Goal: Check status: Check status

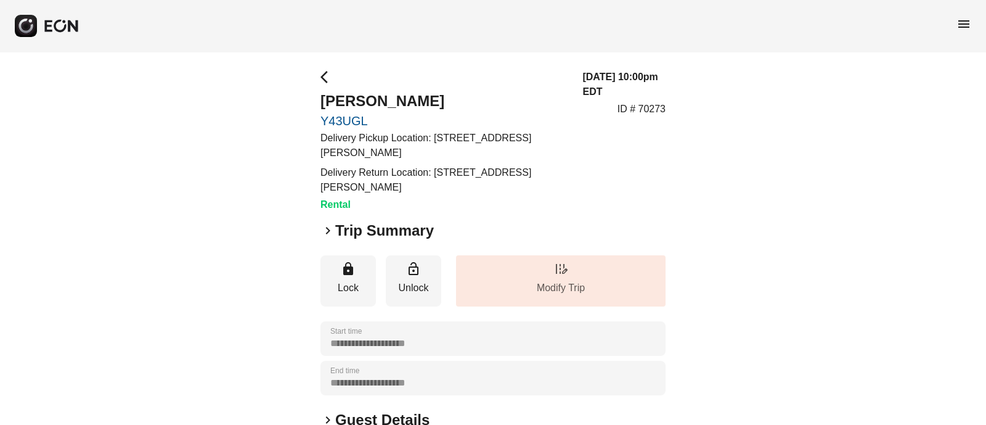
scroll to position [240, 0]
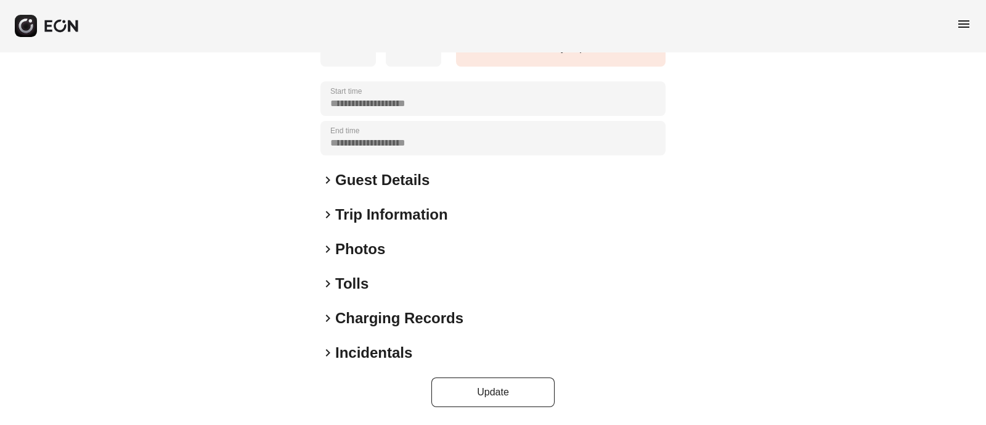
click at [328, 245] on span "keyboard_arrow_right" at bounding box center [327, 249] width 15 height 15
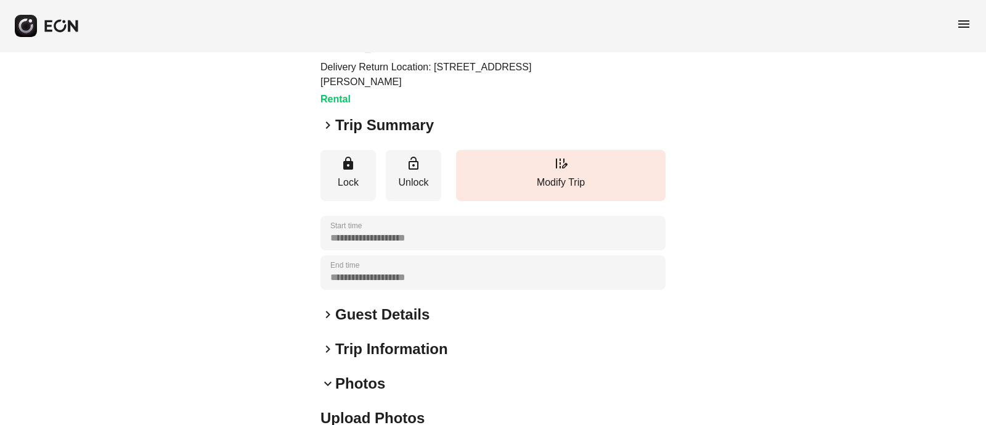
scroll to position [0, 0]
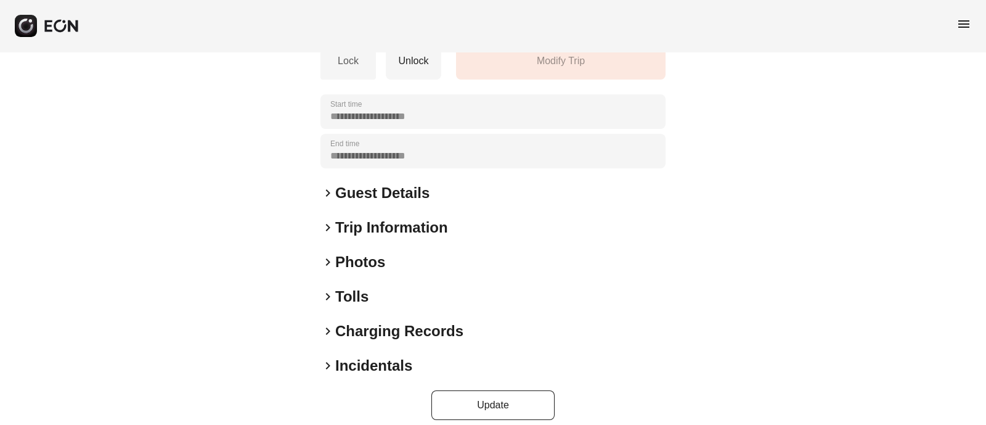
scroll to position [231, 0]
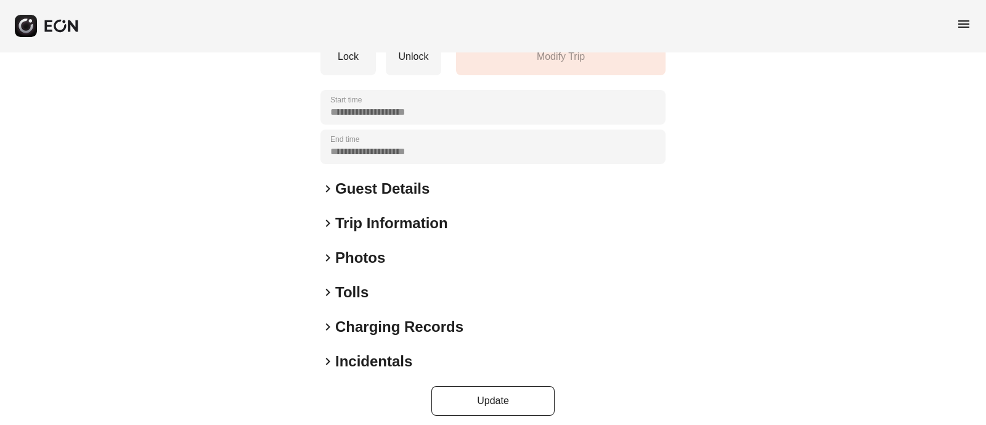
click at [323, 251] on span "keyboard_arrow_right" at bounding box center [327, 257] width 15 height 15
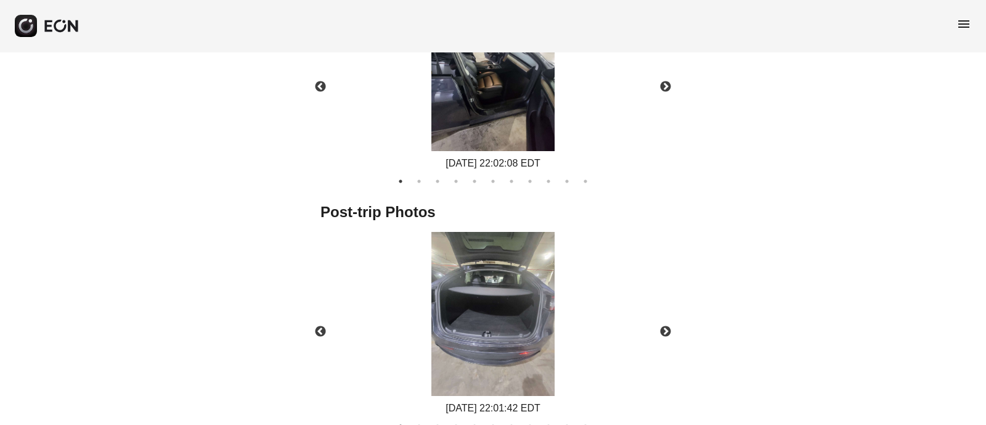
scroll to position [770, 0]
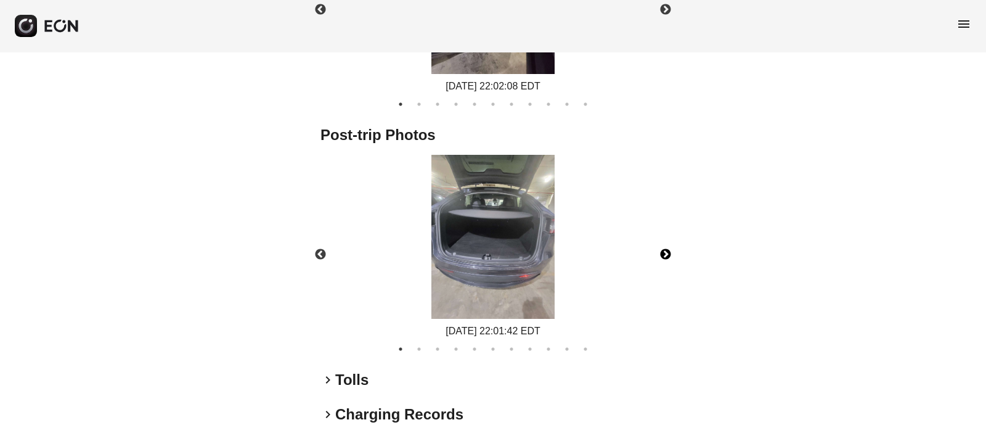
click at [672, 252] on button "Next" at bounding box center [665, 254] width 43 height 43
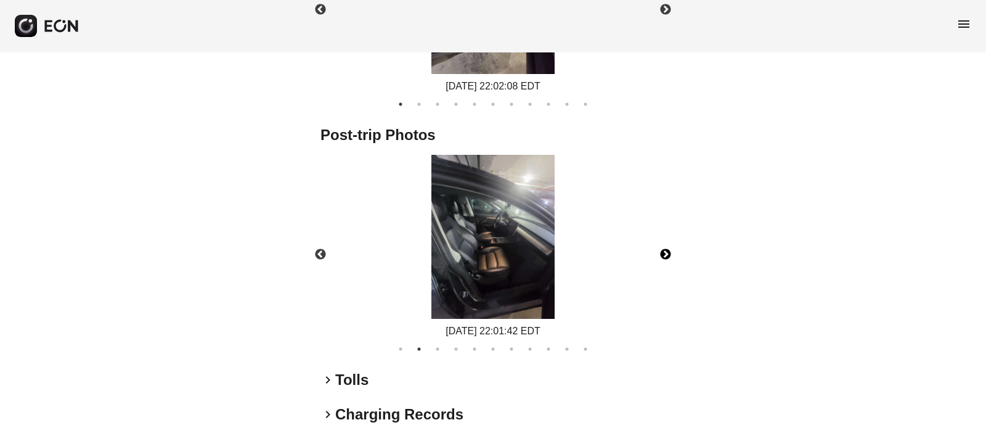
click at [672, 252] on button "Next" at bounding box center [665, 254] width 43 height 43
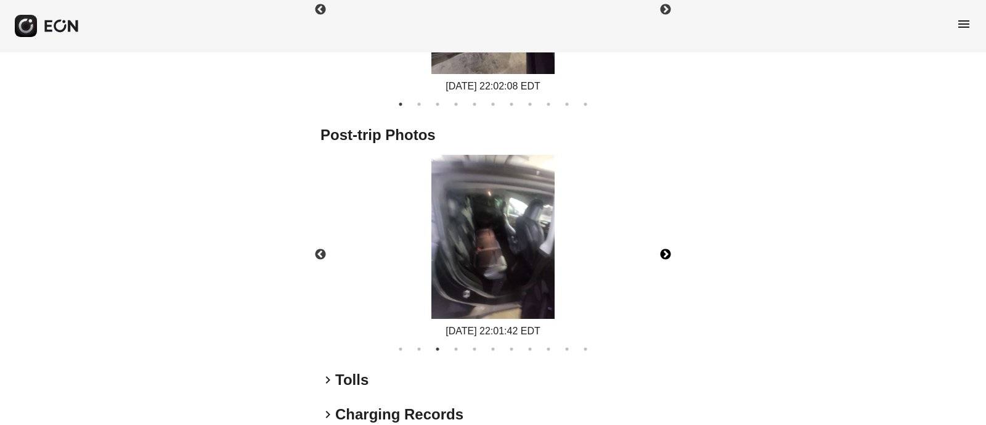
click at [672, 252] on button "Next" at bounding box center [665, 254] width 43 height 43
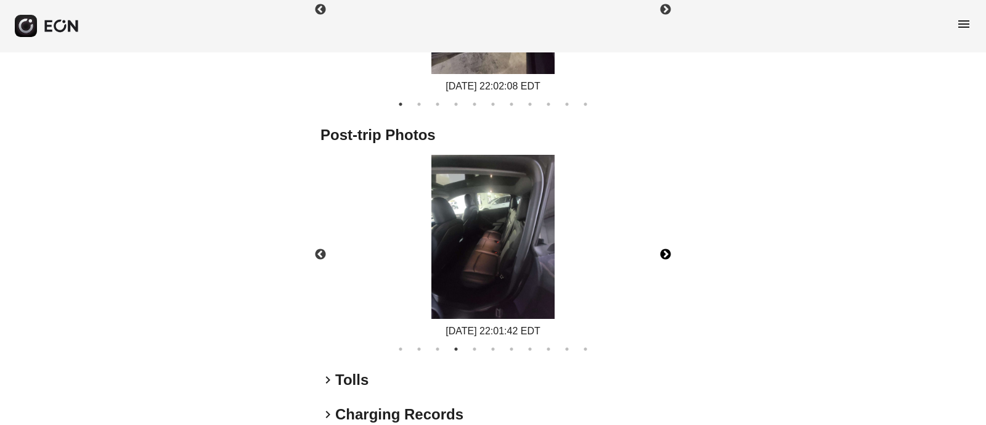
click at [672, 252] on button "Next" at bounding box center [665, 254] width 43 height 43
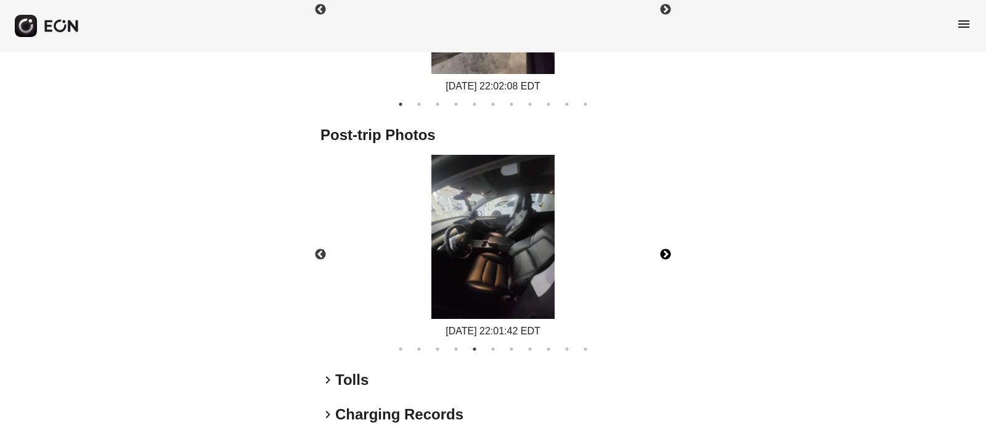
click at [671, 252] on button "Next" at bounding box center [665, 254] width 43 height 43
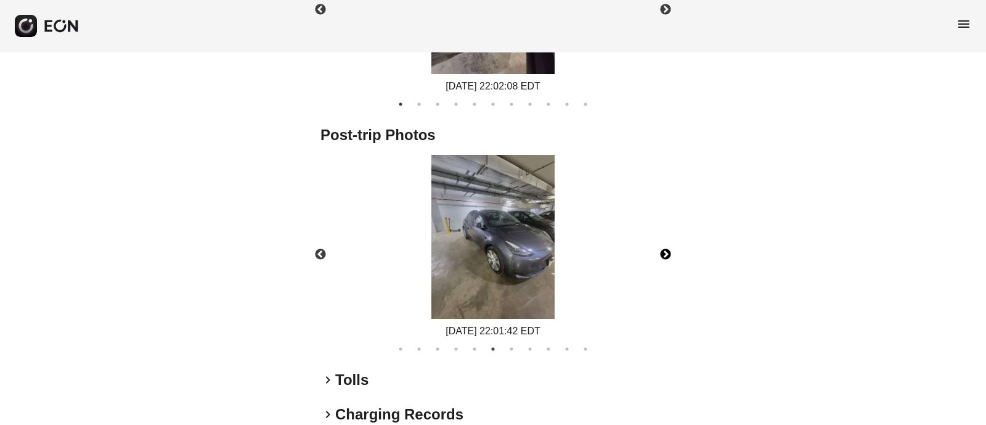
click at [671, 252] on button "Next" at bounding box center [665, 254] width 43 height 43
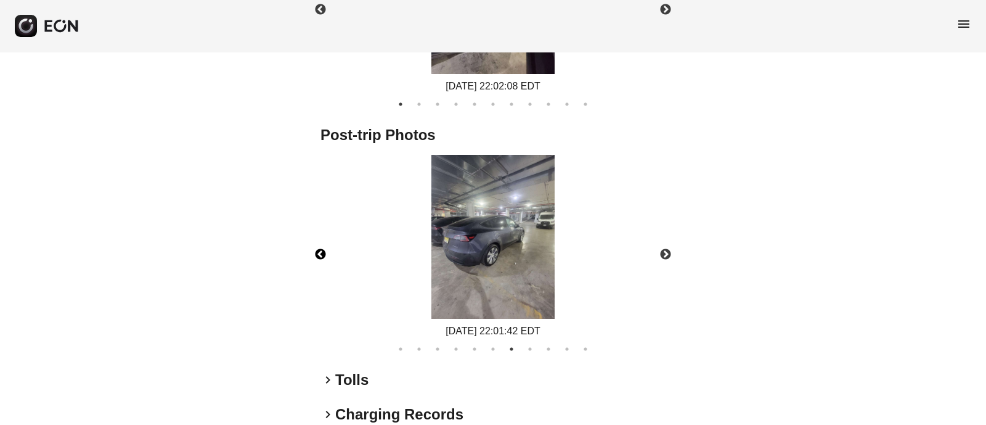
click at [320, 255] on button "Previous" at bounding box center [320, 254] width 43 height 43
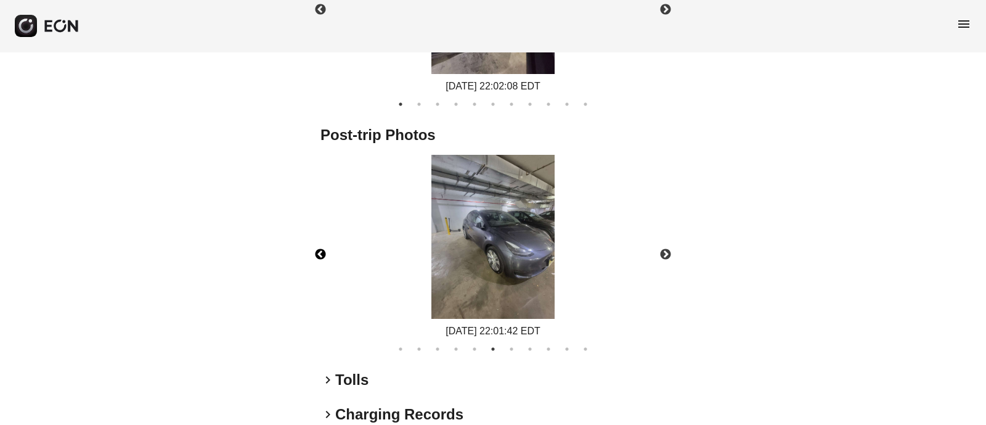
click at [320, 255] on button "Previous" at bounding box center [320, 254] width 43 height 43
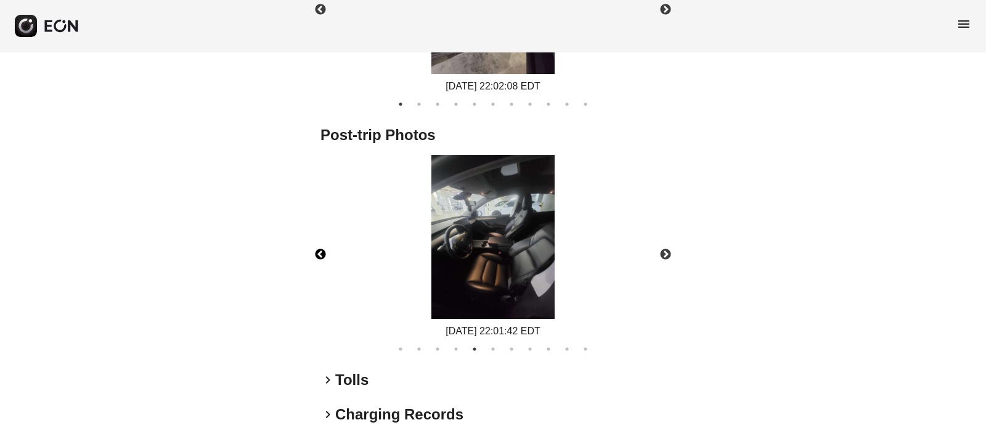
click at [320, 255] on button "Previous" at bounding box center [320, 254] width 43 height 43
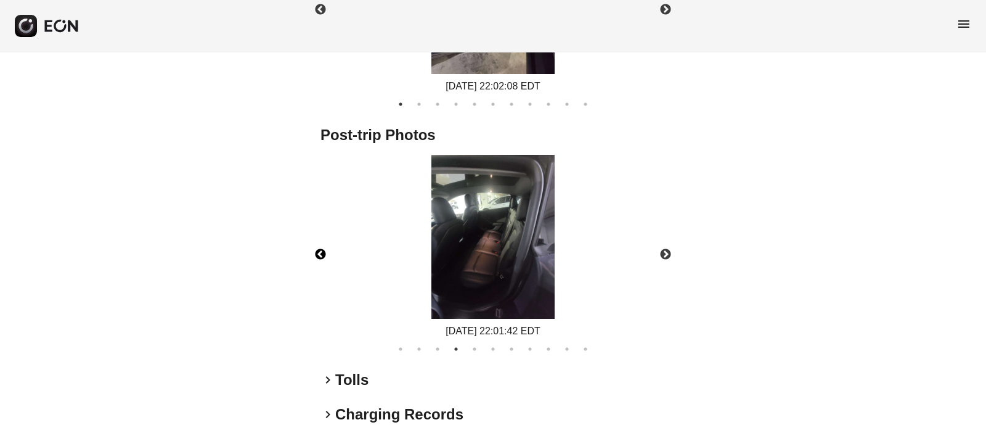
click at [320, 255] on button "Previous" at bounding box center [320, 254] width 43 height 43
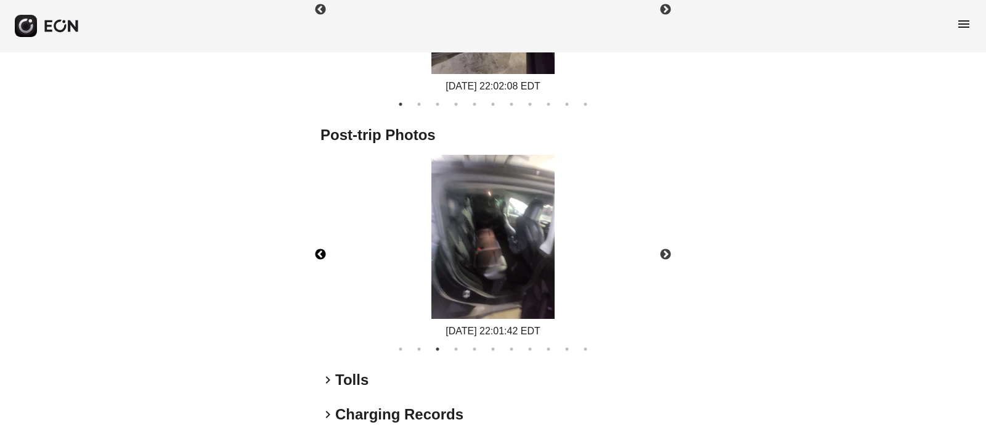
click at [320, 255] on button "Previous" at bounding box center [320, 254] width 43 height 43
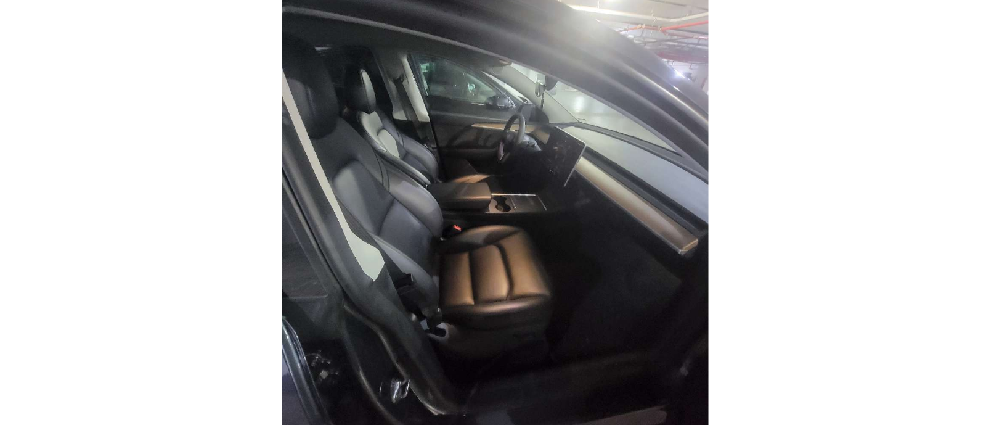
scroll to position [770, 0]
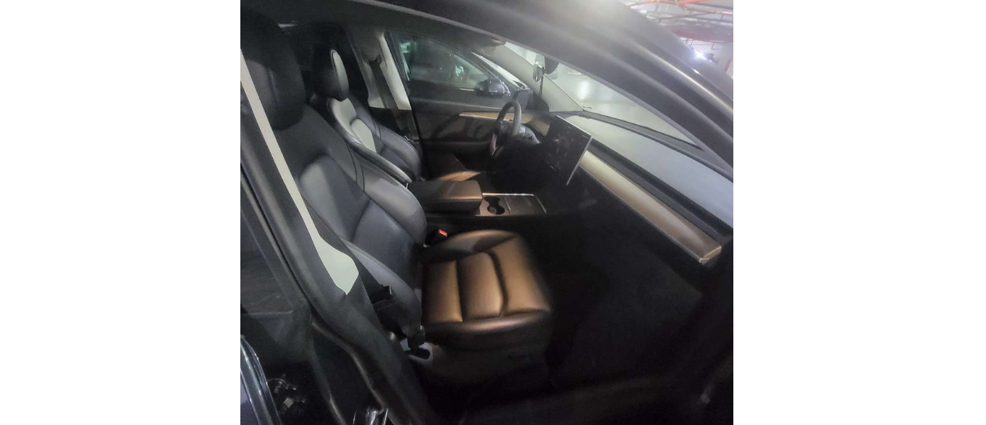
click at [505, 248] on img at bounding box center [492, 237] width 123 height 165
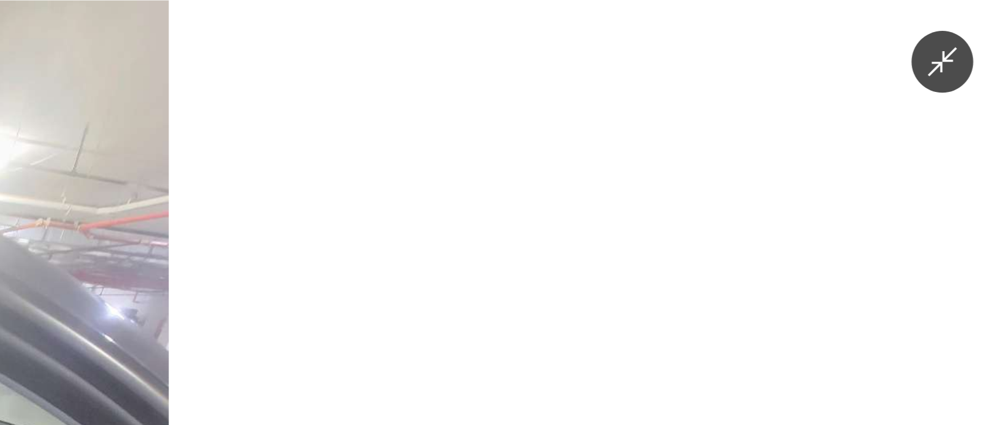
scroll to position [770, 0]
